Goal: Navigation & Orientation: Find specific page/section

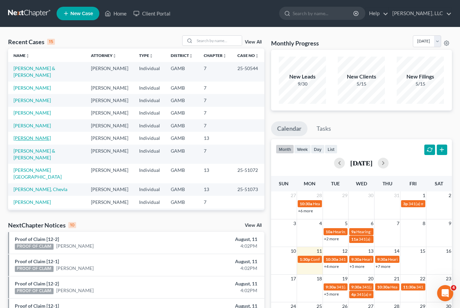
click at [39, 135] on link "[PERSON_NAME]" at bounding box center [31, 138] width 37 height 6
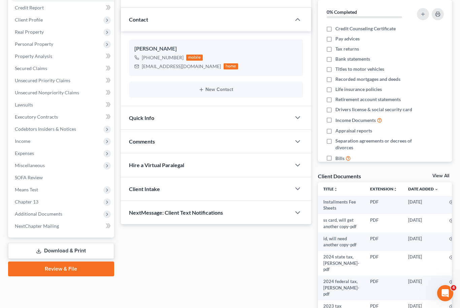
scroll to position [103, 0]
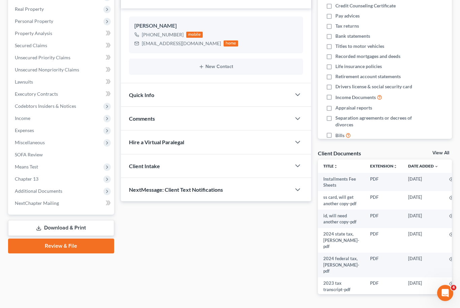
click at [436, 154] on link "View All" at bounding box center [440, 153] width 17 height 5
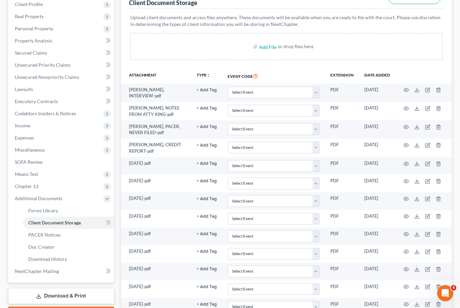
scroll to position [96, 0]
click at [49, 52] on link "Secured Claims" at bounding box center [61, 53] width 105 height 12
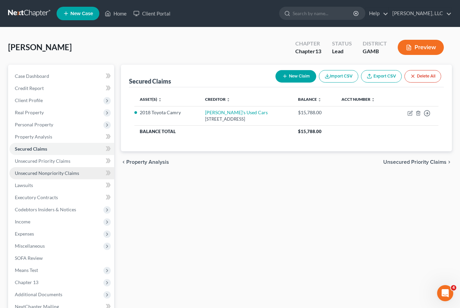
click at [56, 175] on span "Unsecured Nonpriority Claims" at bounding box center [47, 173] width 64 height 6
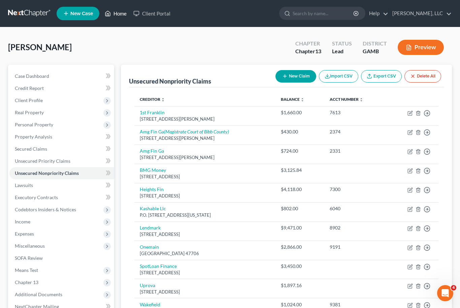
click at [119, 19] on link "Home" at bounding box center [115, 13] width 29 height 12
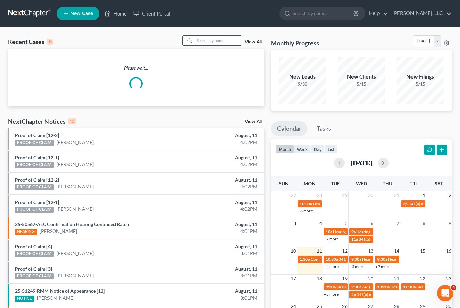
click at [215, 42] on input "search" at bounding box center [218, 41] width 47 height 10
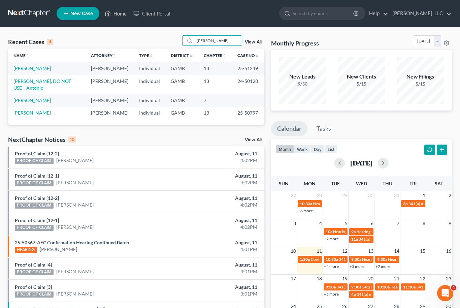
type input "[PERSON_NAME]"
click at [43, 110] on link "[PERSON_NAME]" at bounding box center [31, 113] width 37 height 6
